Goal: Transaction & Acquisition: Purchase product/service

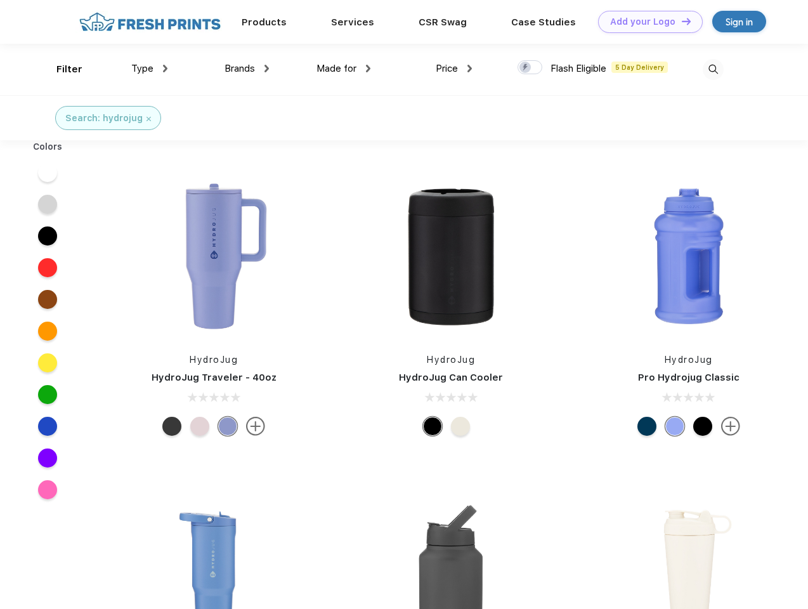
click at [646, 22] on link "Add your Logo Design Tool" at bounding box center [650, 22] width 105 height 22
click at [0, 0] on div "Design Tool" at bounding box center [0, 0] width 0 height 0
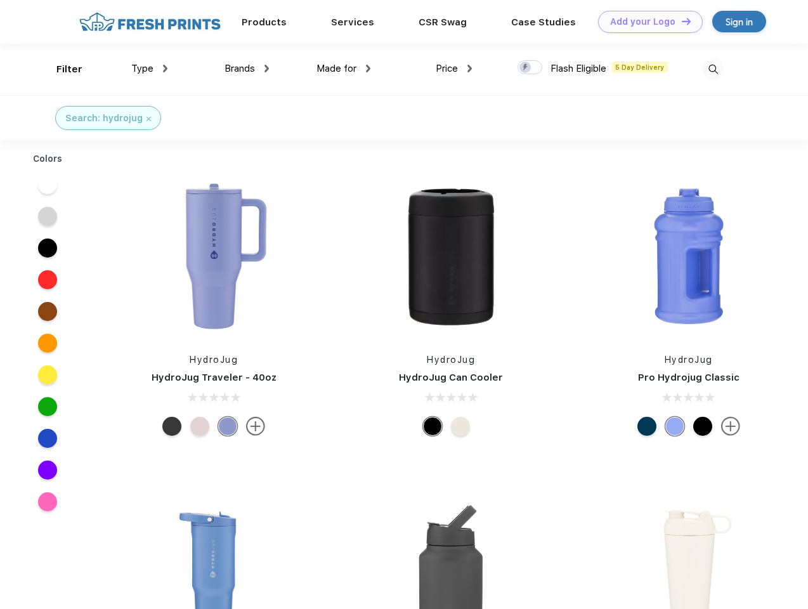
click at [681, 21] on link "Add your Logo Design Tool" at bounding box center [650, 22] width 105 height 22
click at [61, 69] on div "Filter" at bounding box center [69, 69] width 26 height 15
click at [150, 69] on span "Type" at bounding box center [142, 68] width 22 height 11
click at [247, 69] on span "Brands" at bounding box center [240, 68] width 30 height 11
click at [344, 69] on span "Made for" at bounding box center [337, 68] width 40 height 11
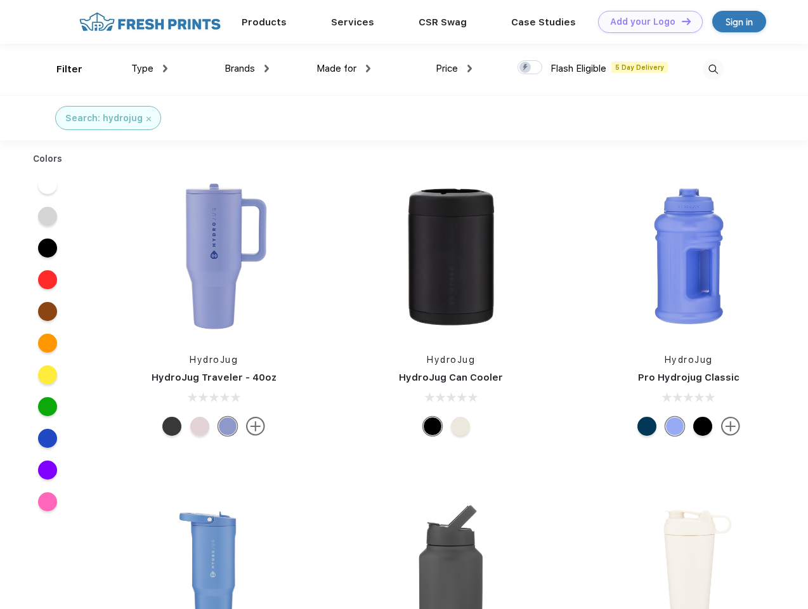
click at [454, 69] on span "Price" at bounding box center [447, 68] width 22 height 11
click at [531, 68] on div at bounding box center [530, 67] width 25 height 14
click at [526, 68] on input "checkbox" at bounding box center [522, 64] width 8 height 8
click at [713, 69] on img at bounding box center [713, 69] width 21 height 21
